Goal: Complete application form: Complete application form

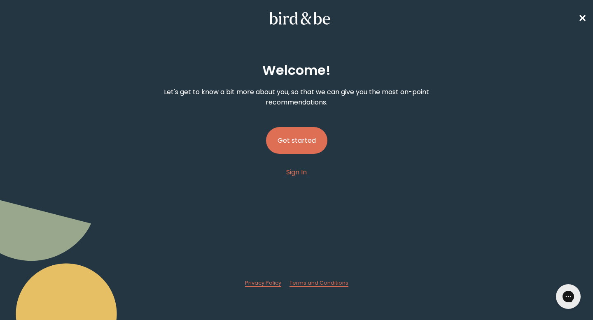
click at [308, 141] on button "Get started" at bounding box center [296, 140] width 61 height 27
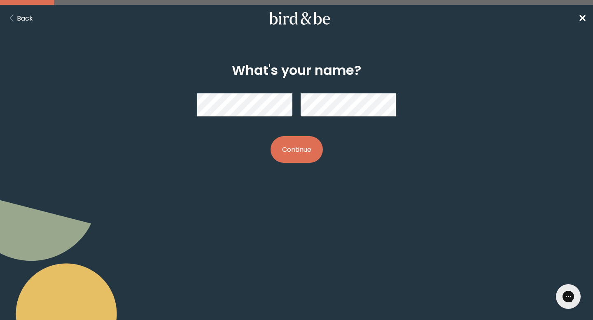
click at [301, 148] on button "Continue" at bounding box center [297, 149] width 52 height 27
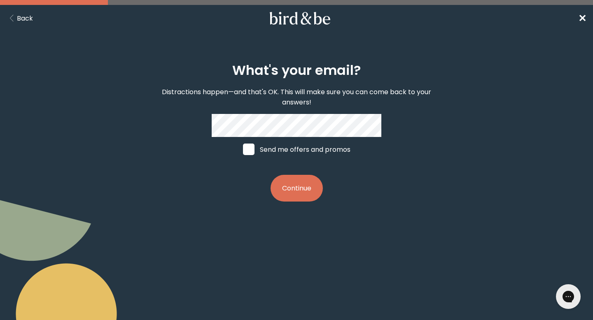
click at [300, 112] on div "What's your email? Distractions happen—and that's OK. This will make sure you c…" at bounding box center [296, 133] width 283 height 166
click at [297, 194] on button "Continue" at bounding box center [297, 188] width 52 height 27
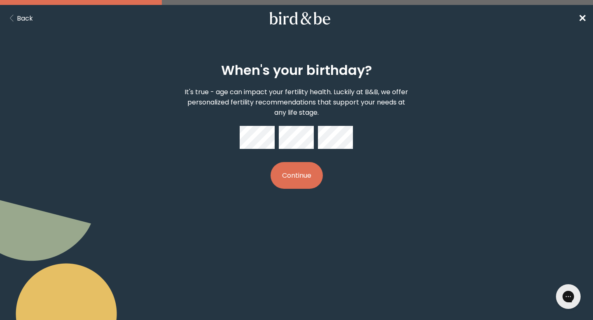
click at [301, 181] on button "Continue" at bounding box center [297, 175] width 52 height 27
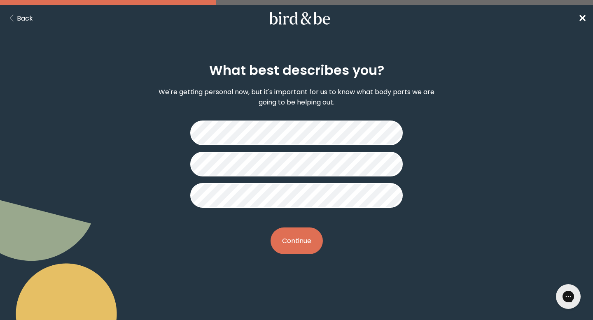
click at [303, 236] on button "Continue" at bounding box center [297, 241] width 52 height 27
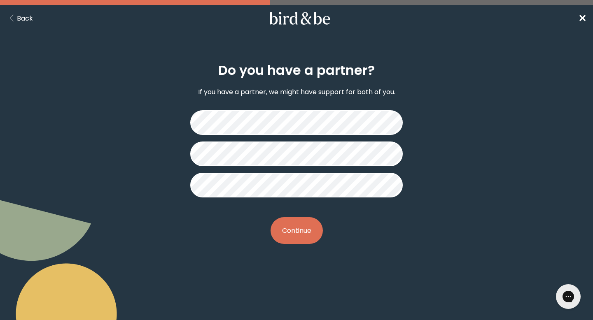
click at [307, 235] on button "Continue" at bounding box center [297, 230] width 52 height 27
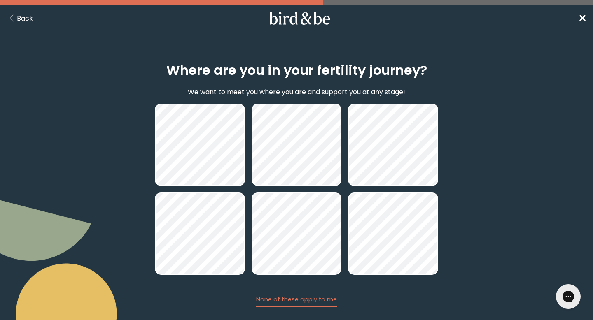
scroll to position [46, 0]
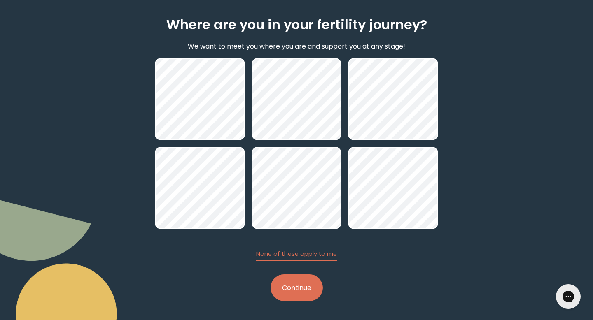
click at [303, 296] on button "Continue" at bounding box center [297, 288] width 52 height 27
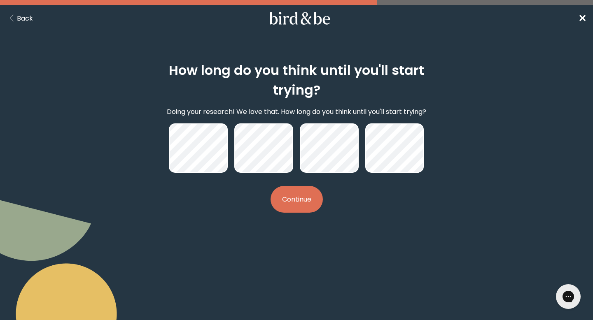
click at [292, 196] on button "Continue" at bounding box center [297, 199] width 52 height 27
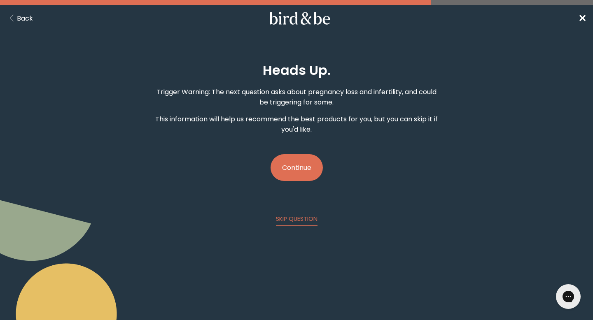
click at [297, 171] on button "Continue" at bounding box center [297, 167] width 52 height 27
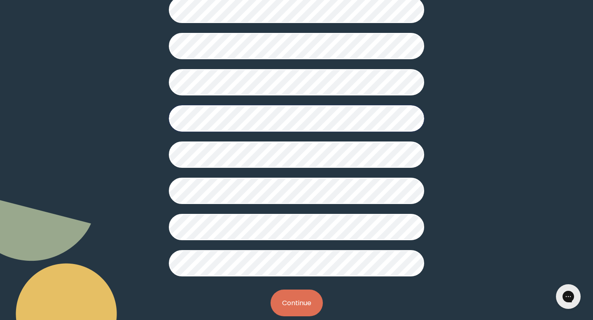
scroll to position [198, 0]
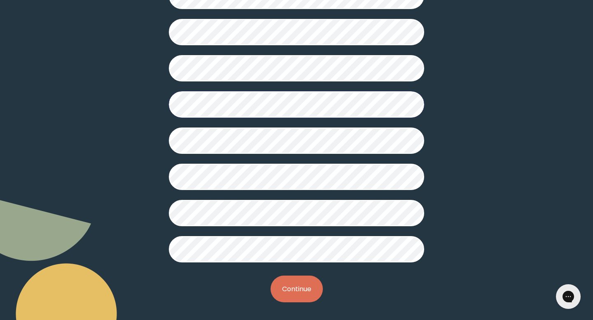
click at [284, 284] on button "Continue" at bounding box center [297, 289] width 52 height 27
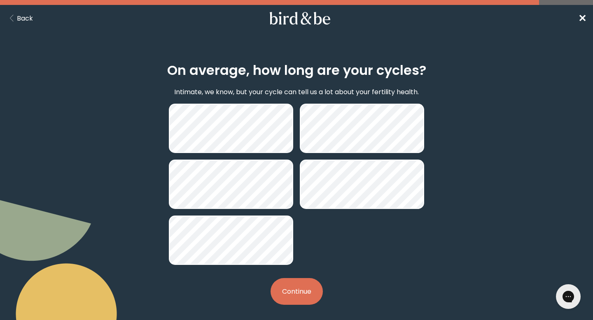
click at [296, 290] on button "Continue" at bounding box center [297, 291] width 52 height 27
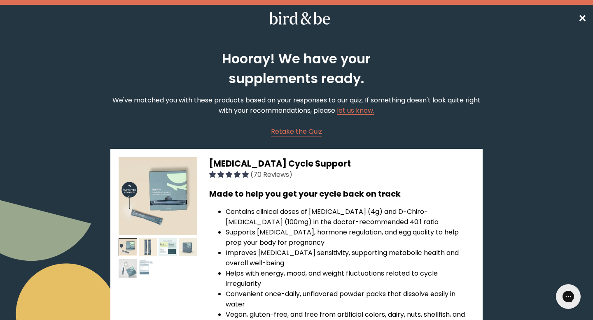
click at [580, 18] on span "✕" at bounding box center [582, 19] width 8 height 14
